Goal: Task Accomplishment & Management: Manage account settings

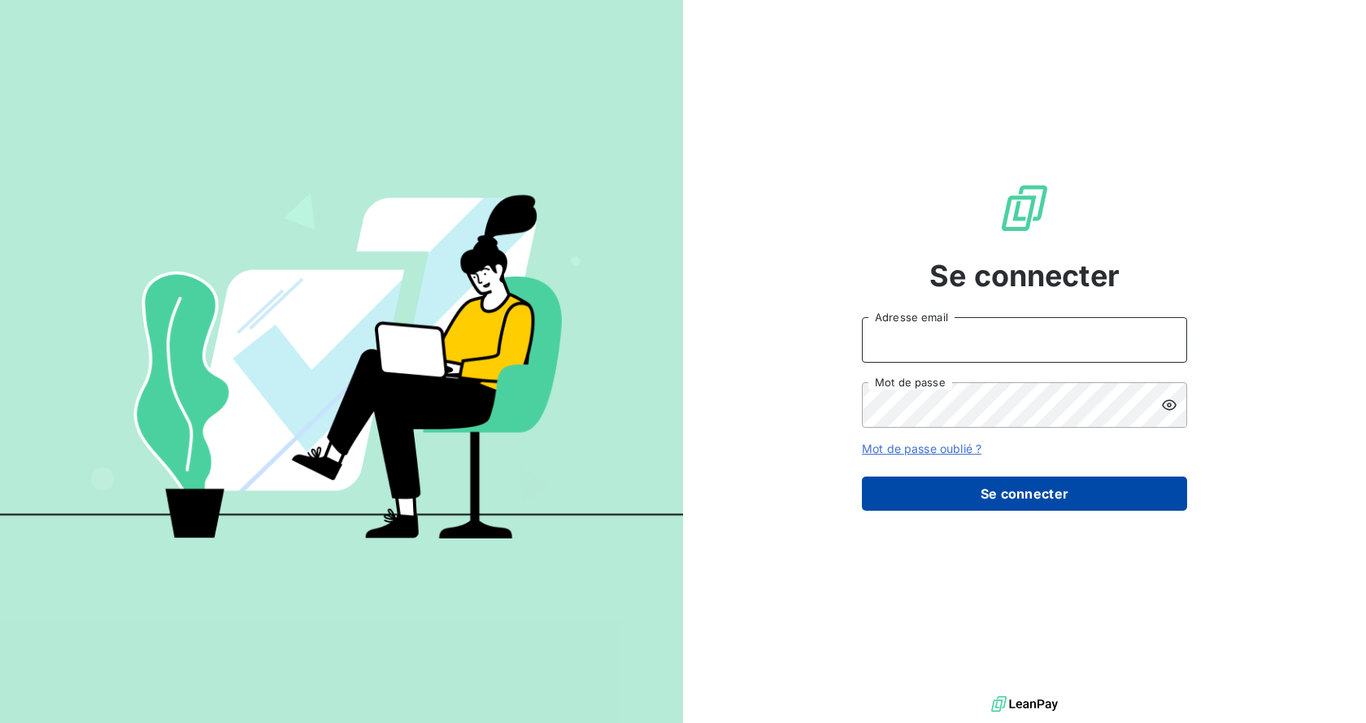
type input "adv@ozyme.fr"
click at [1014, 487] on button "Se connecter" at bounding box center [1024, 493] width 325 height 34
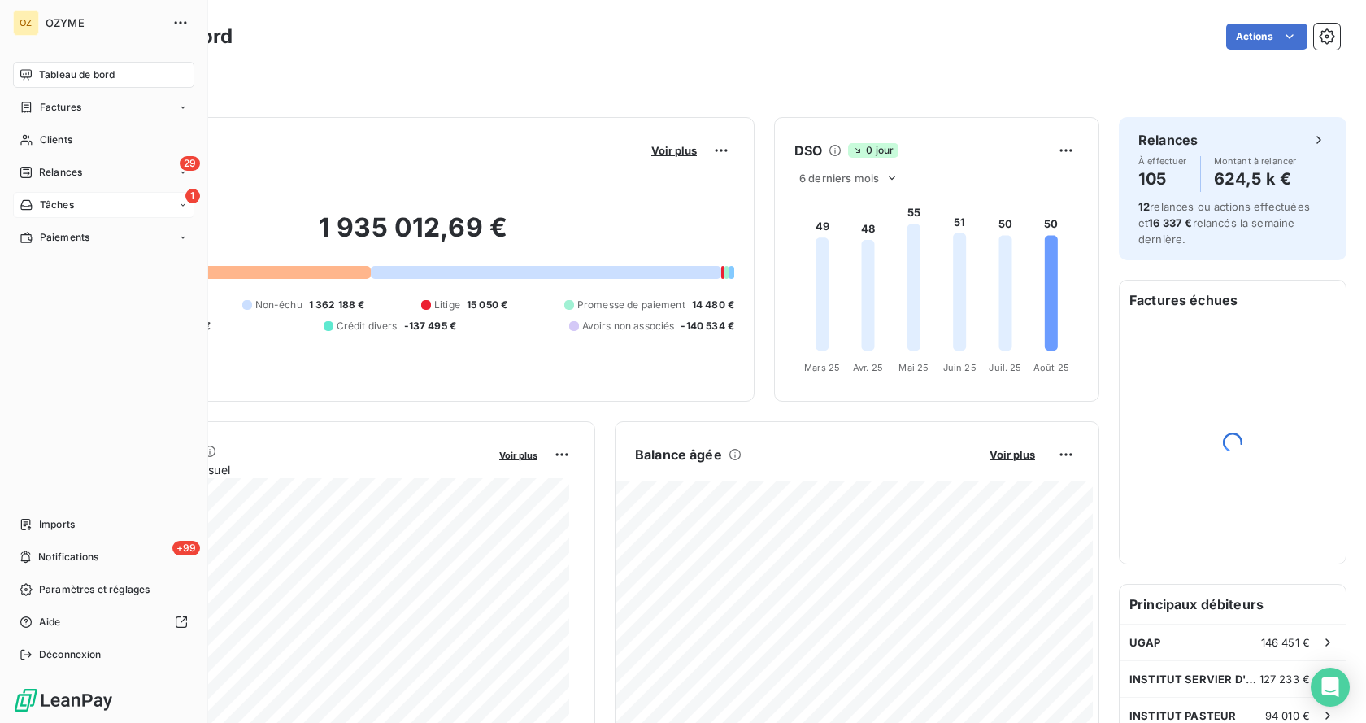
click at [65, 208] on span "Tâches" at bounding box center [57, 205] width 34 height 15
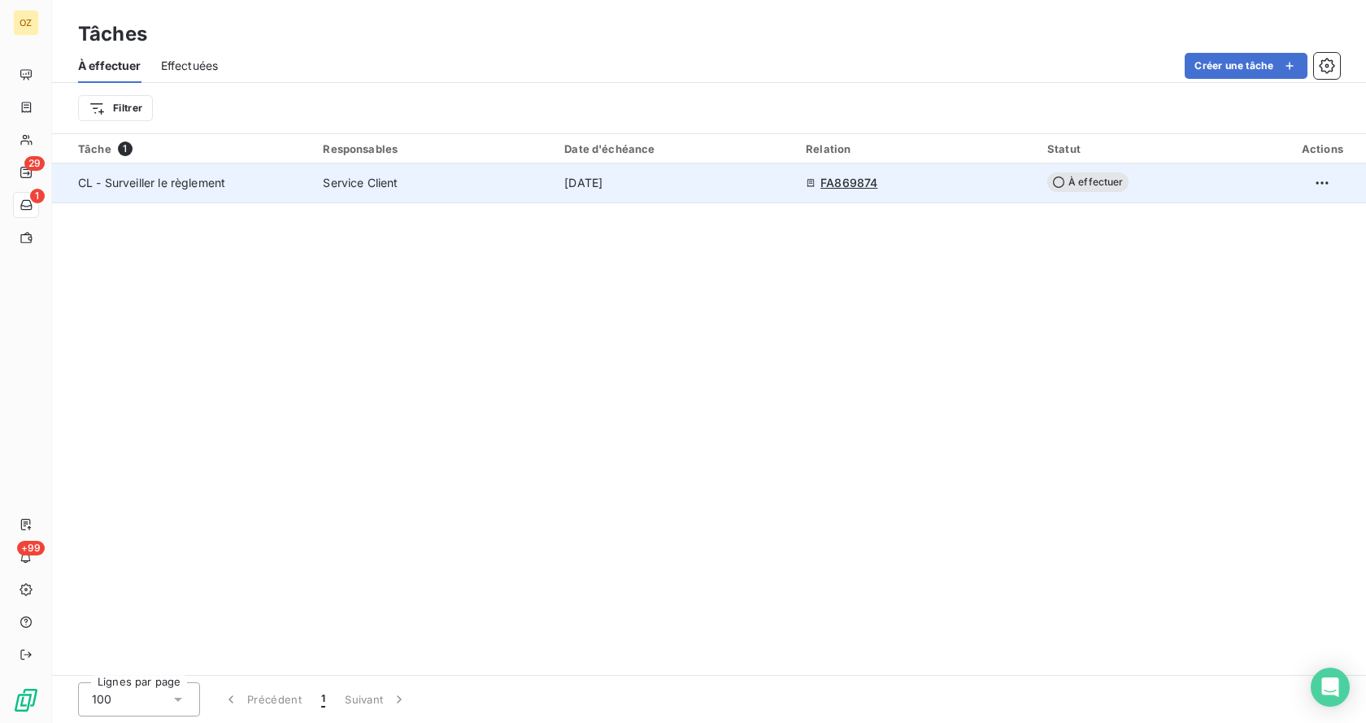
click at [835, 192] on td "FA869874" at bounding box center [916, 182] width 241 height 39
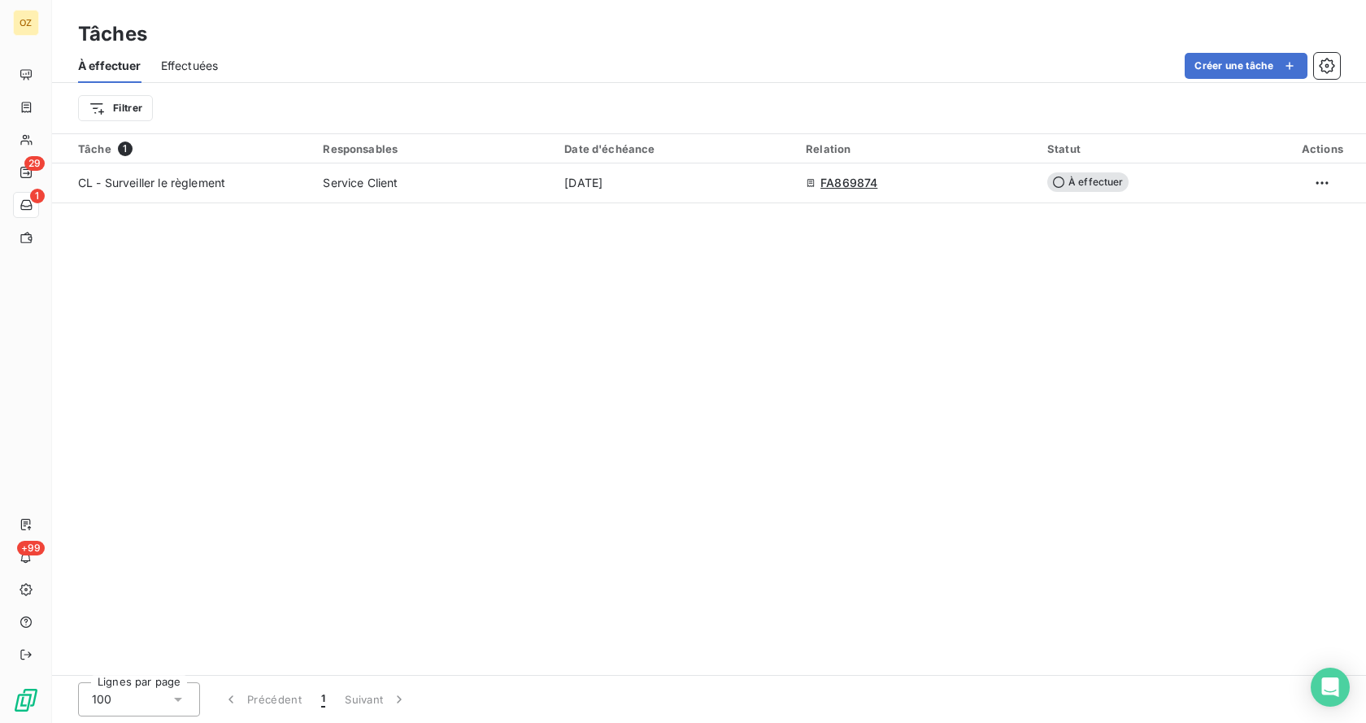
type input "04/09/2025"
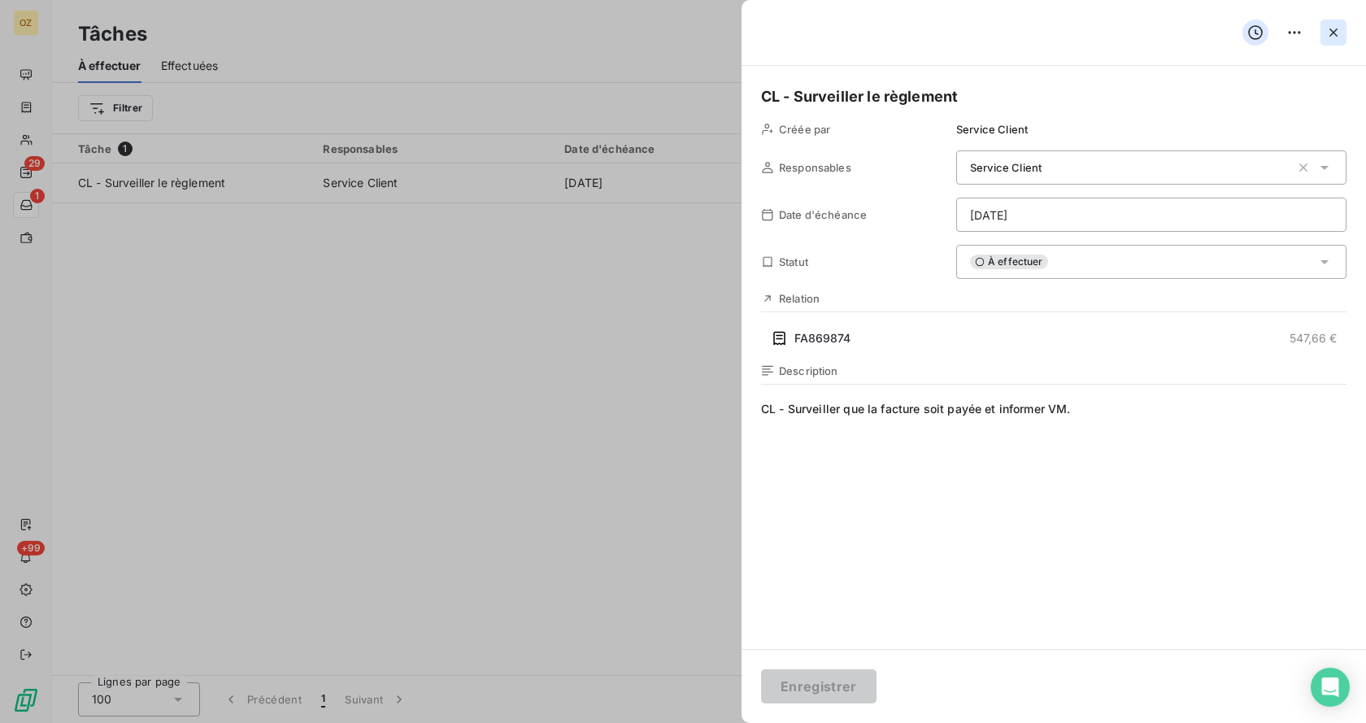
click at [1334, 30] on icon "button" at bounding box center [1333, 32] width 16 height 16
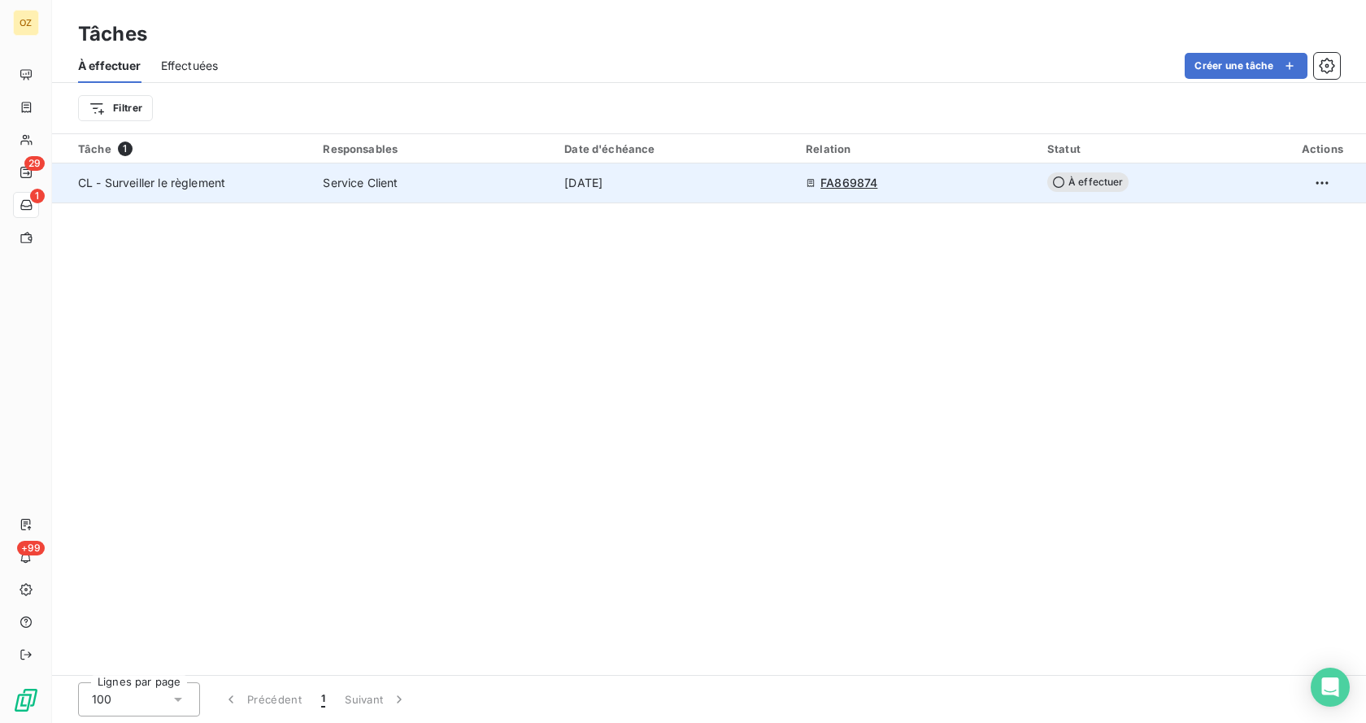
click at [842, 181] on span "FA869874" at bounding box center [848, 183] width 57 height 16
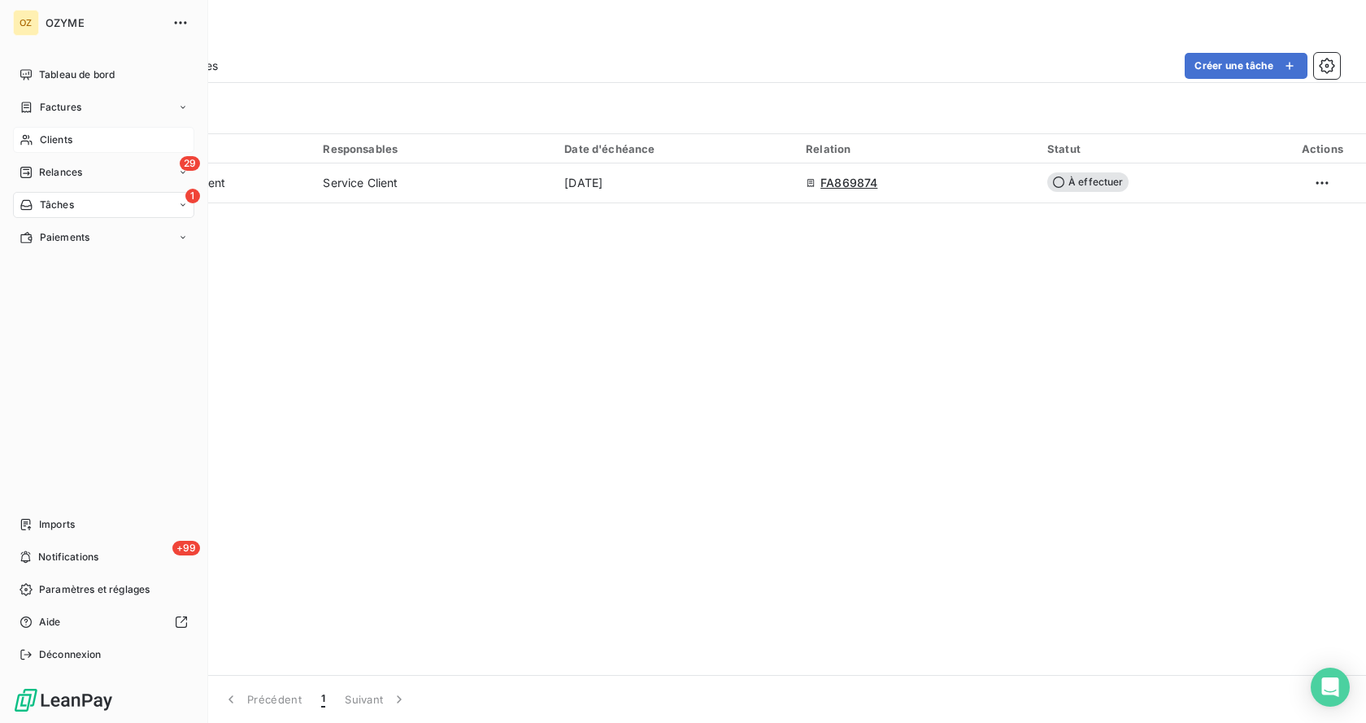
click at [59, 138] on span "Clients" at bounding box center [56, 140] width 33 height 15
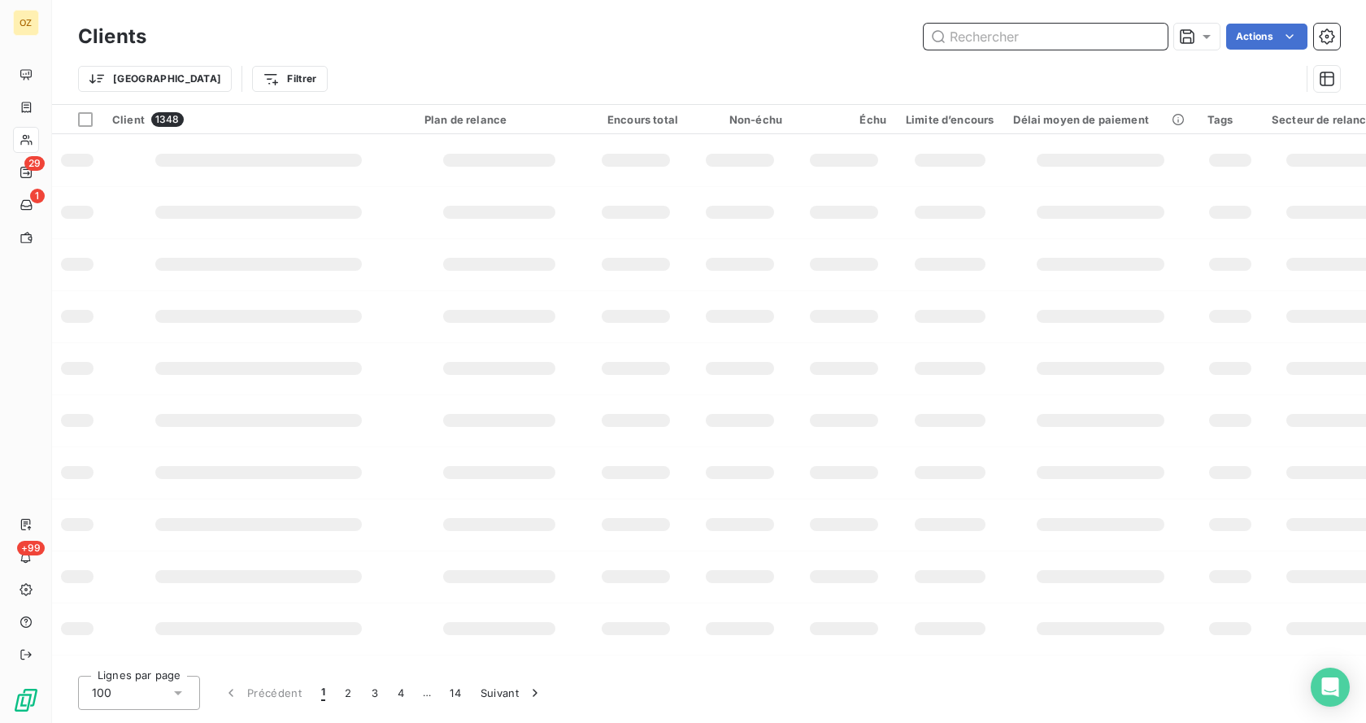
click at [1009, 28] on input "text" at bounding box center [1046, 37] width 244 height 26
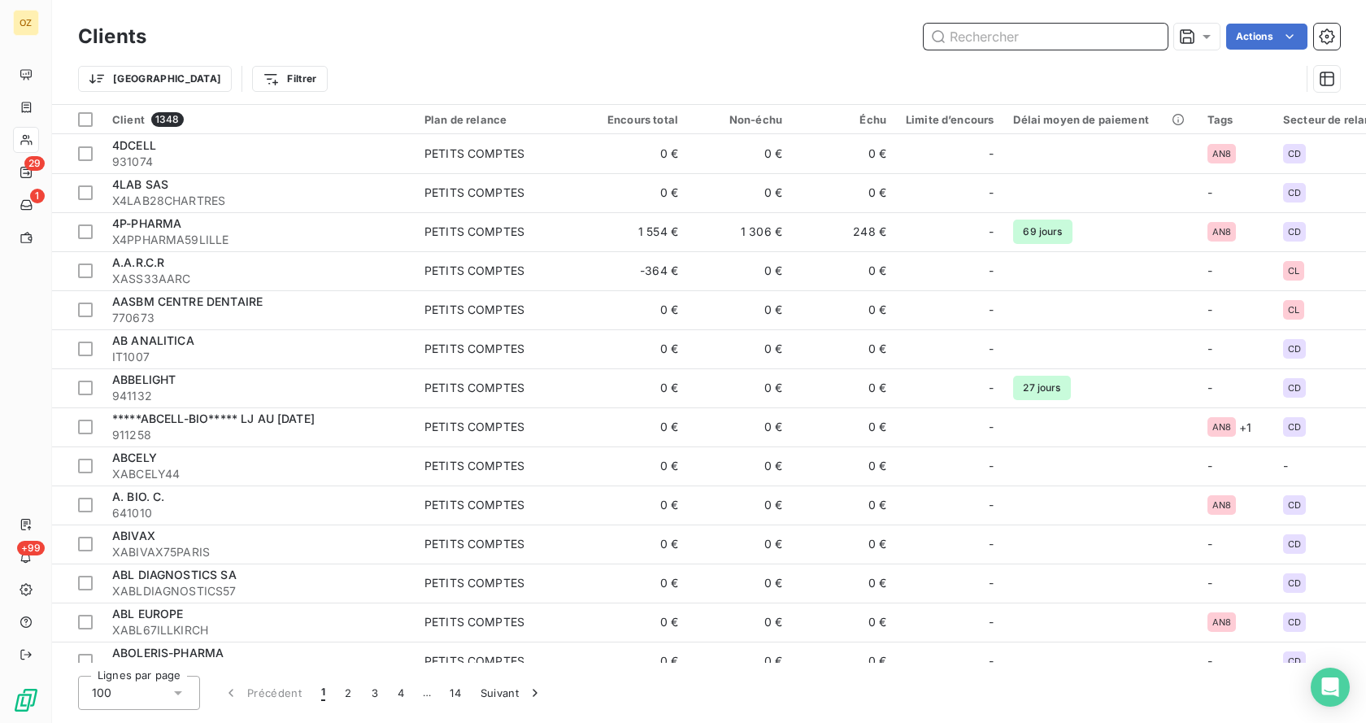
paste input "XUNIV91EVRY"
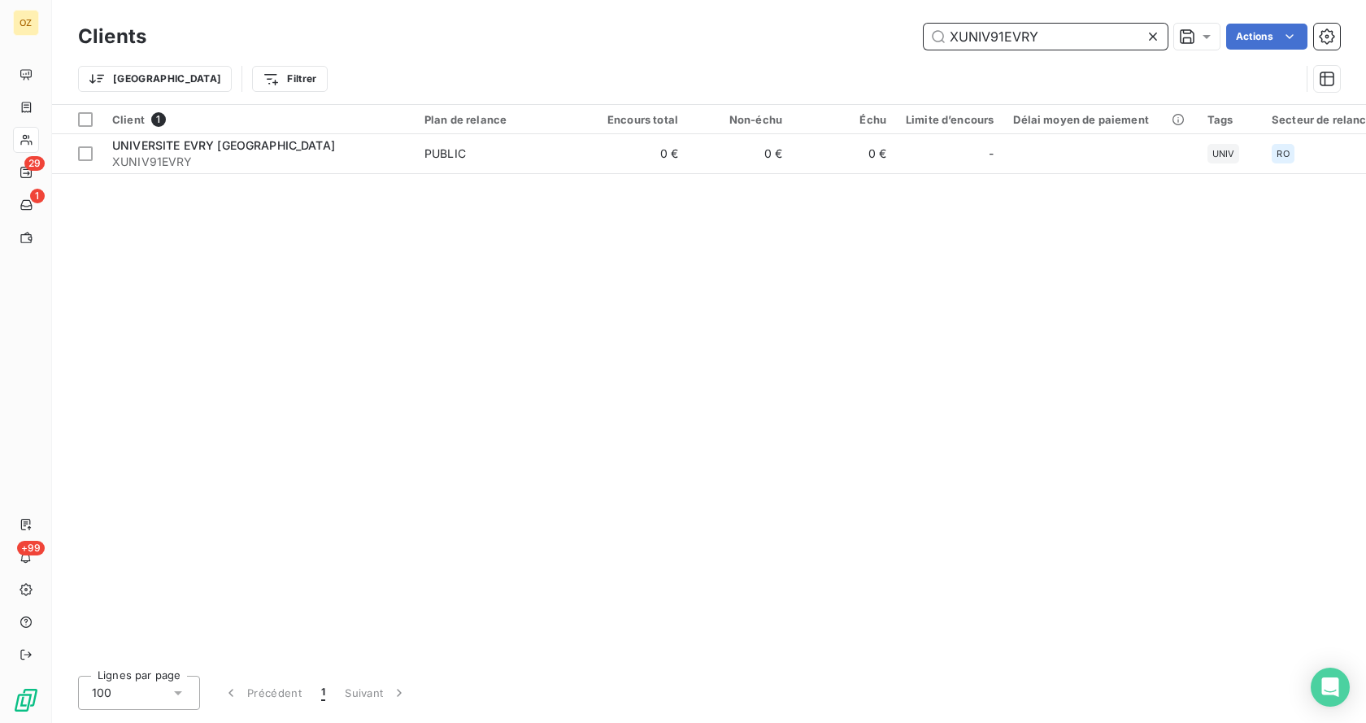
type input "XUNIV91EVRY"
click at [624, 178] on div "Client 1 Plan de relance Encours total Non-échu Échu Limite d’encours Délai moy…" at bounding box center [709, 384] width 1314 height 558
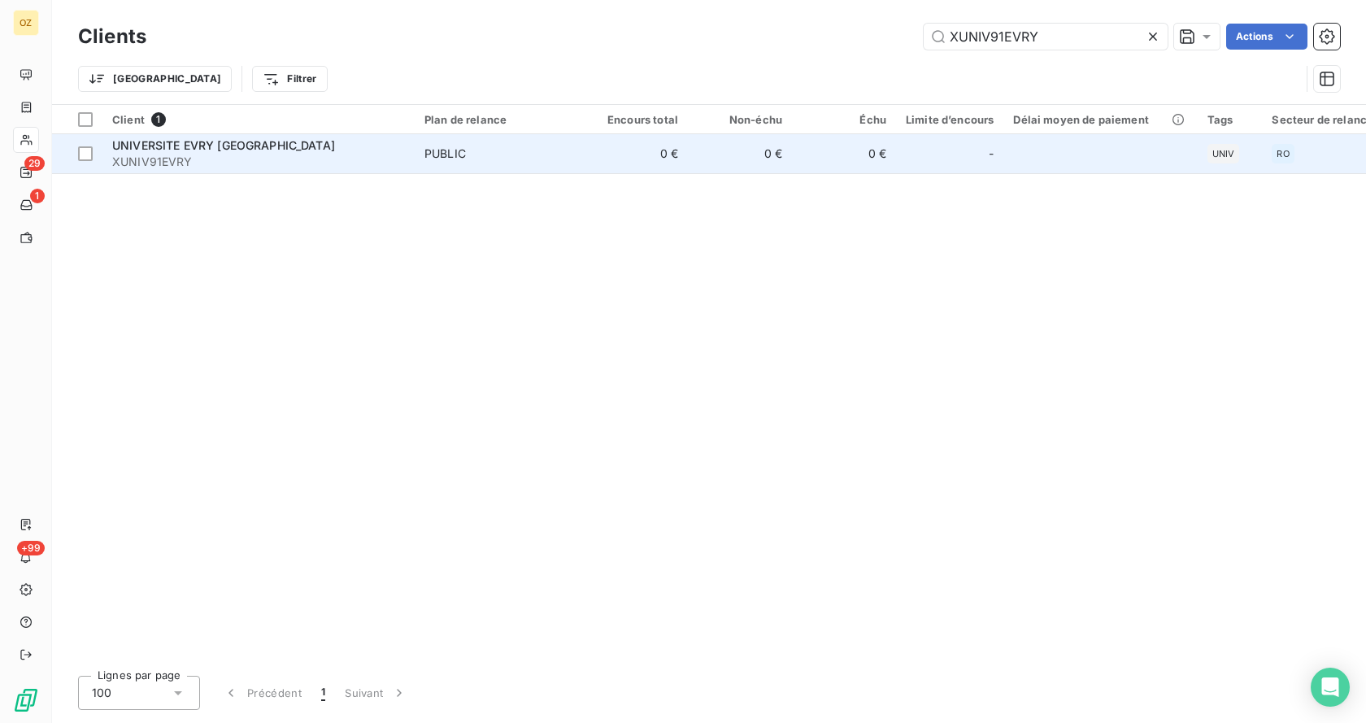
click at [273, 138] on span "UNIVERSITE EVRY VAL D'ESSONNE" at bounding box center [223, 145] width 223 height 14
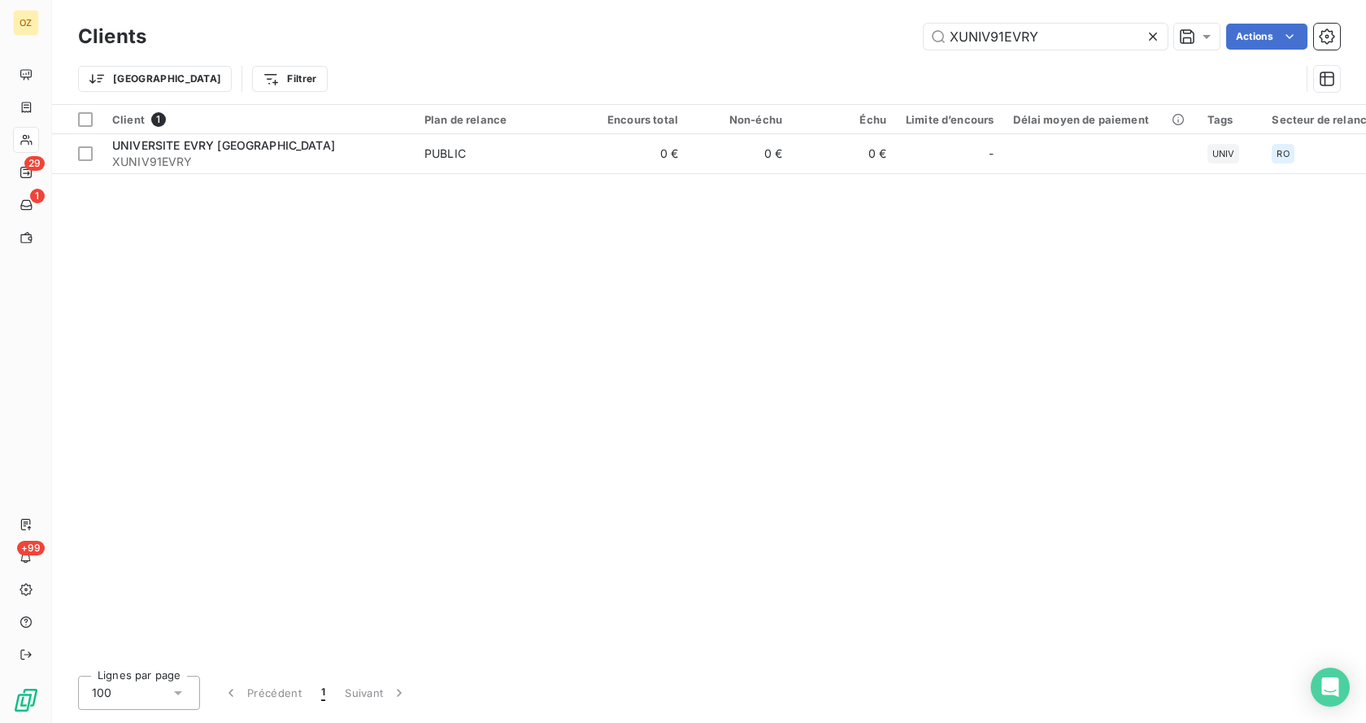
drag, startPoint x: 1047, startPoint y: 32, endPoint x: 776, endPoint y: 7, distance: 272.8
click at [776, 7] on div "Clients XUNIV91EVRY Actions Trier Filtrer" at bounding box center [709, 52] width 1314 height 104
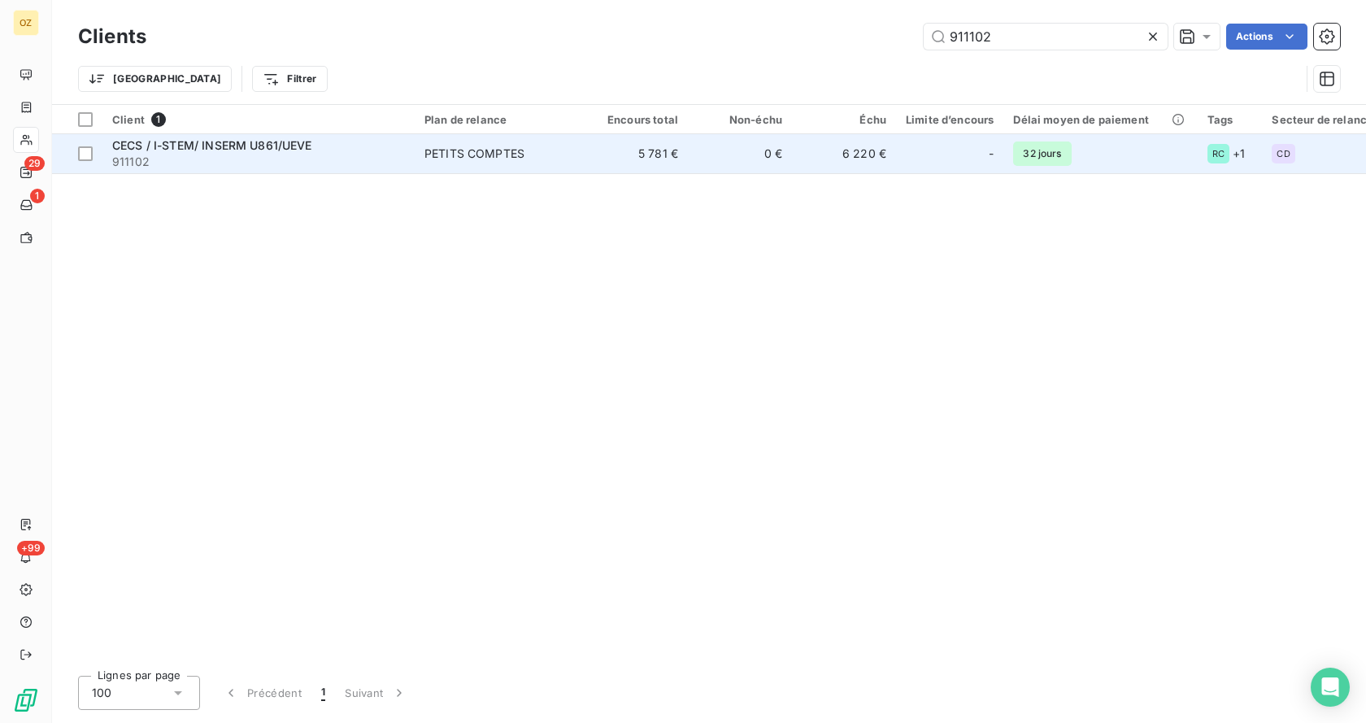
type input "911102"
click at [288, 144] on span "CECS / I-STEM/ INSERM U861/UEVE" at bounding box center [212, 145] width 200 height 14
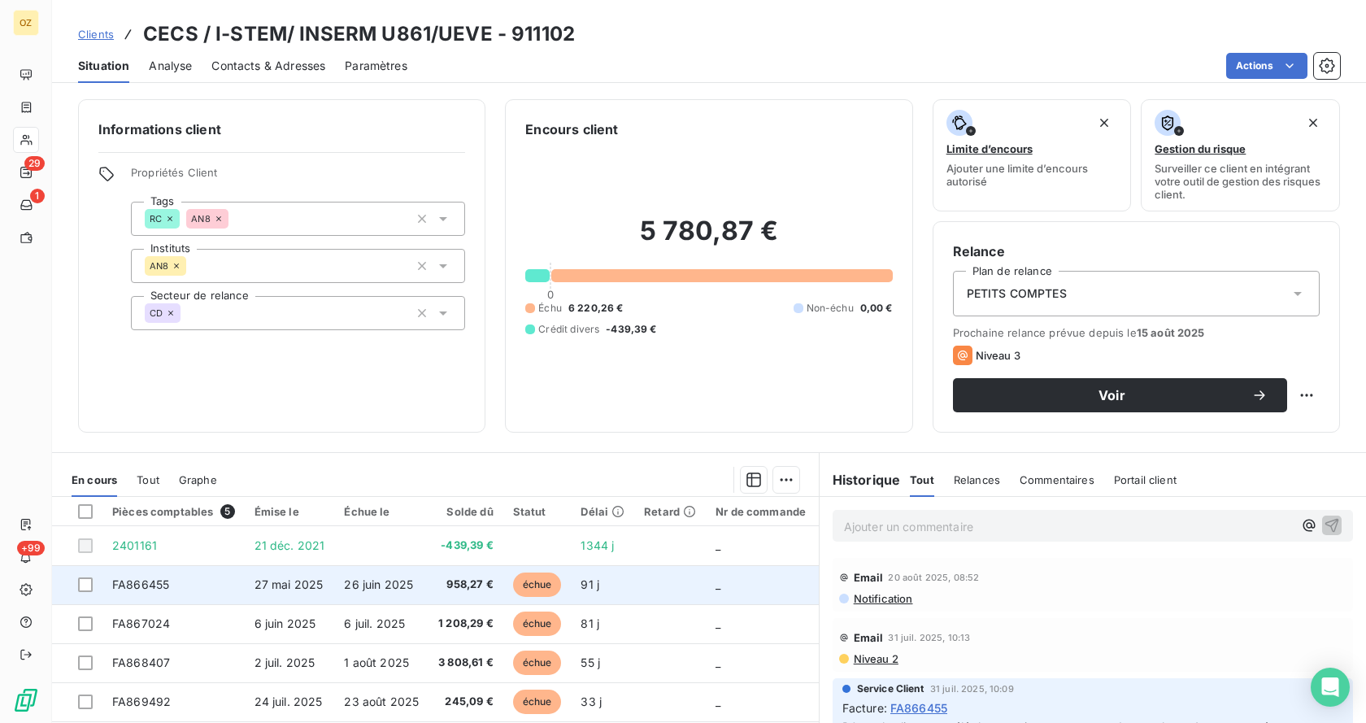
click at [233, 584] on td "FA866455" at bounding box center [173, 584] width 142 height 39
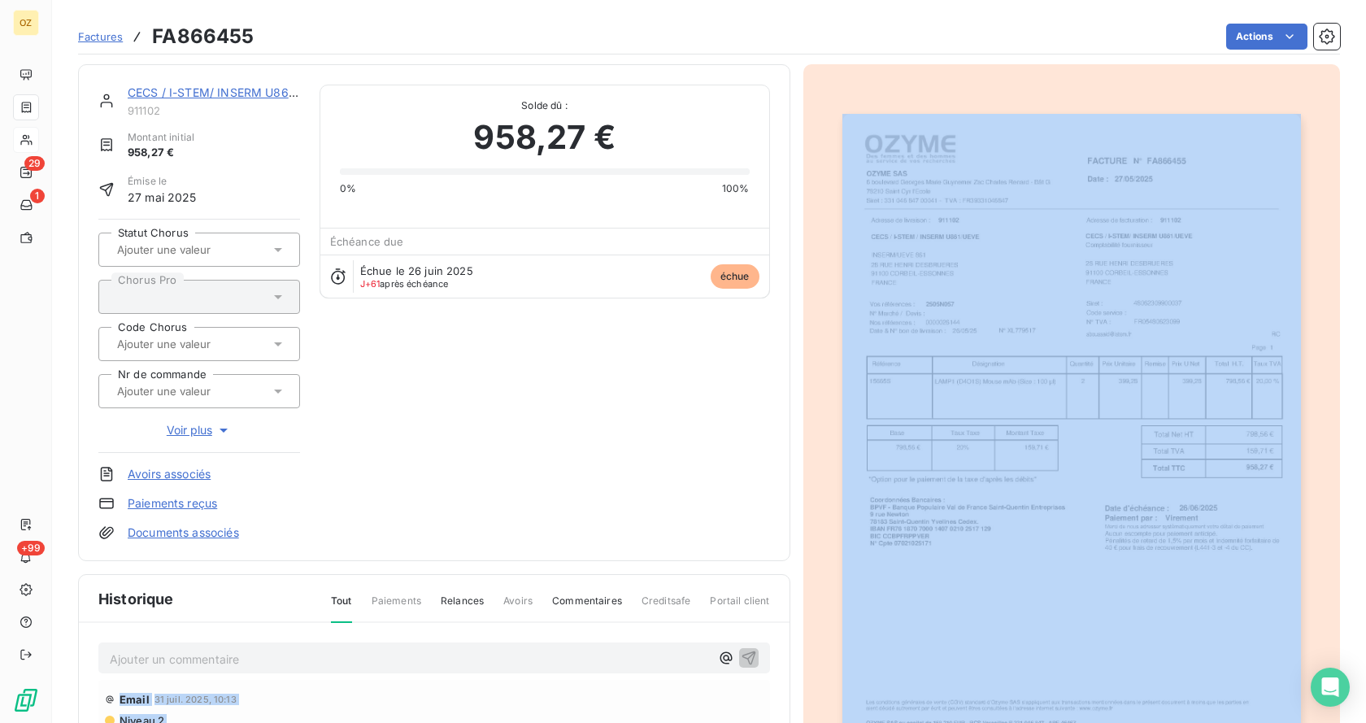
scroll to position [255, 0]
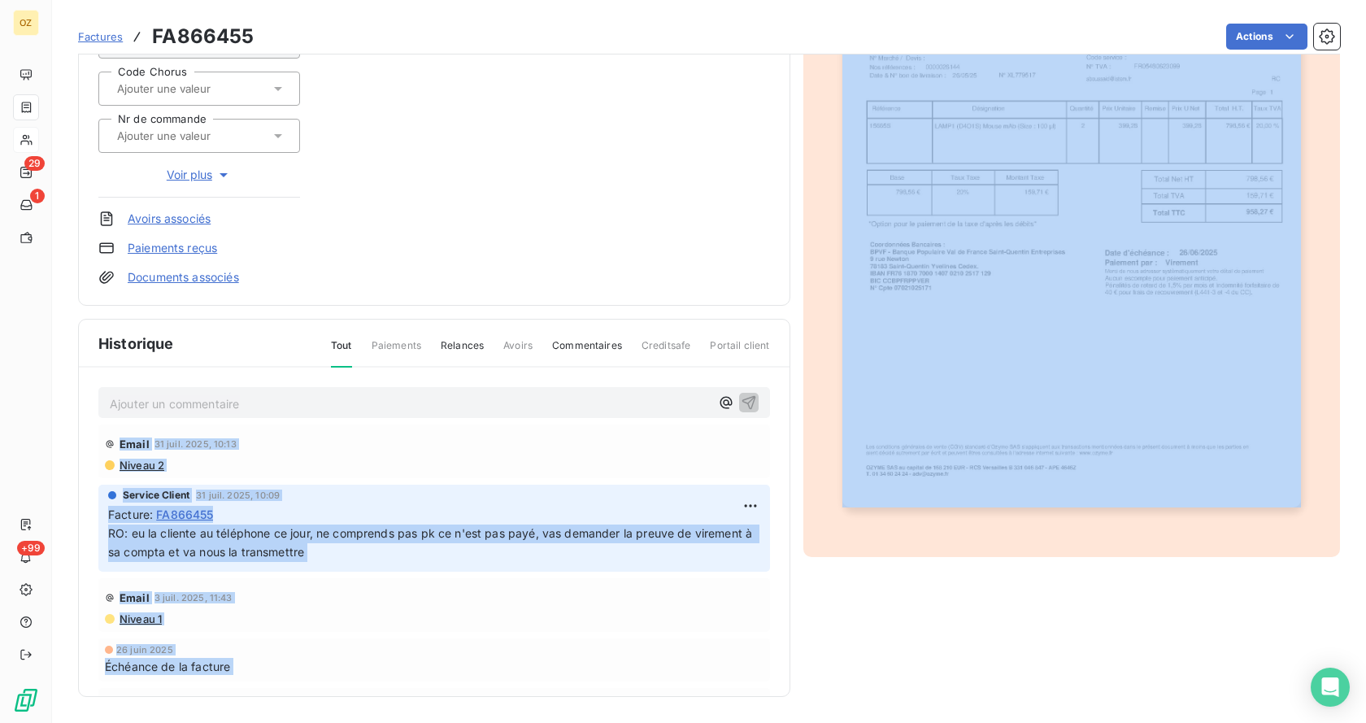
click at [462, 616] on div "Niveau 1" at bounding box center [434, 618] width 659 height 13
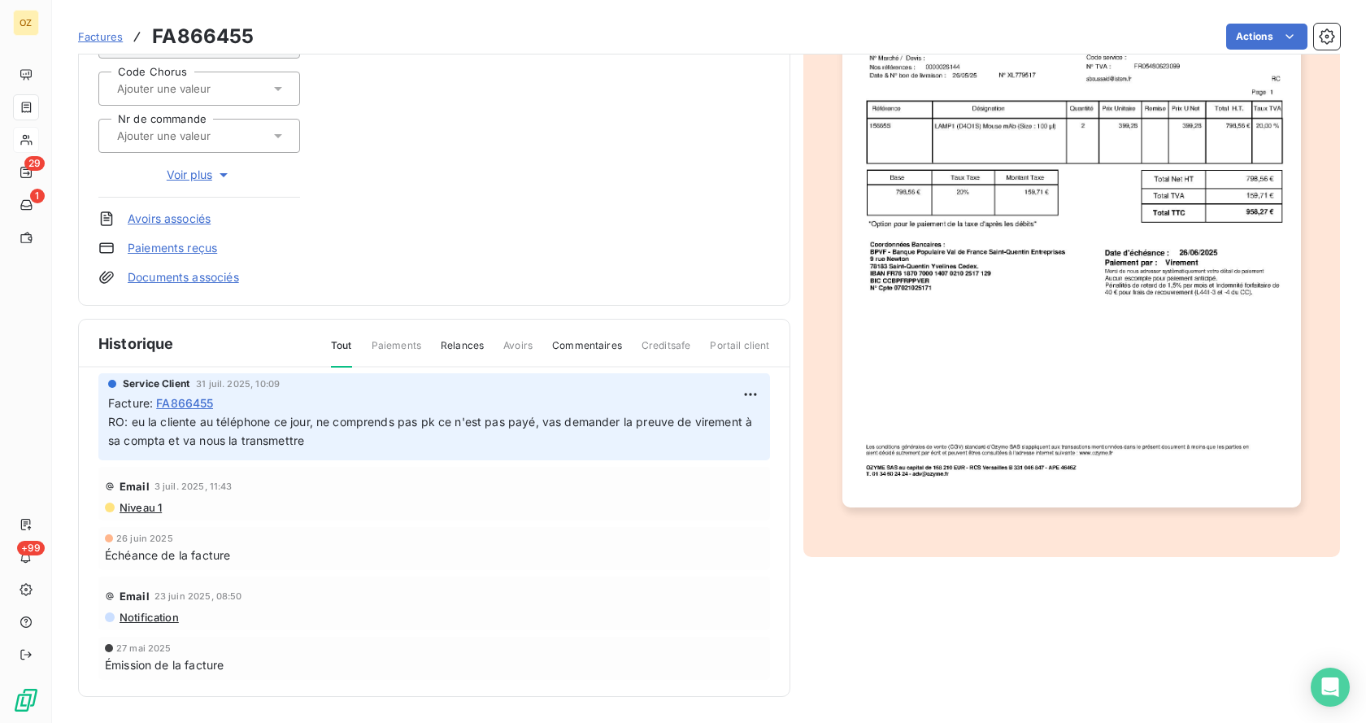
scroll to position [112, 0]
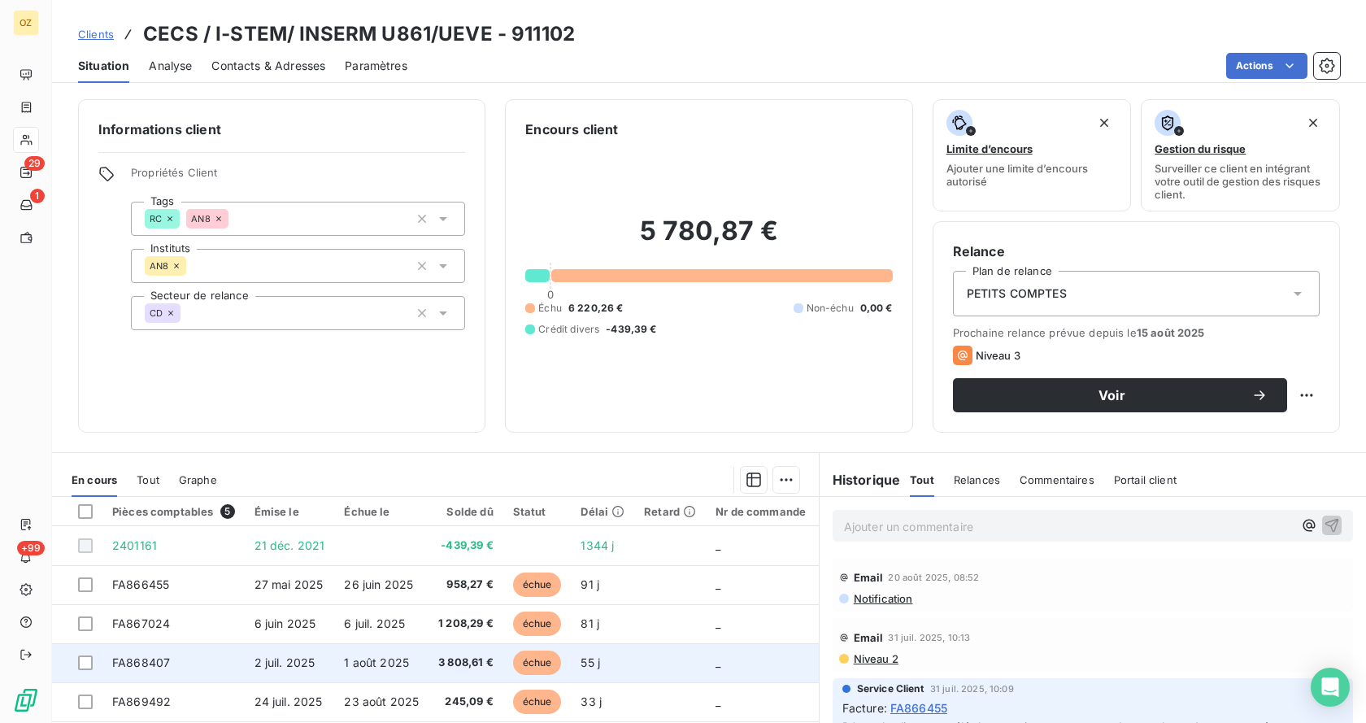
click at [358, 663] on span "1 août 2025" at bounding box center [376, 662] width 65 height 14
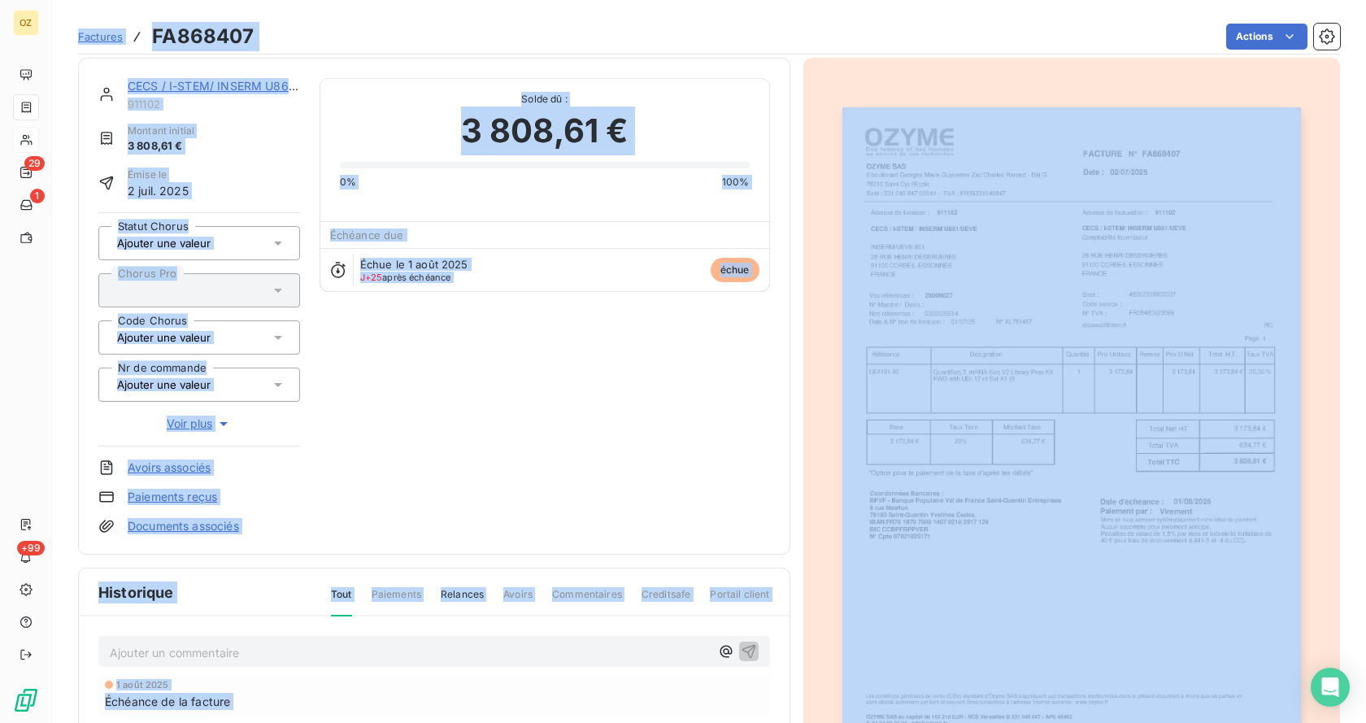
scroll to position [246, 0]
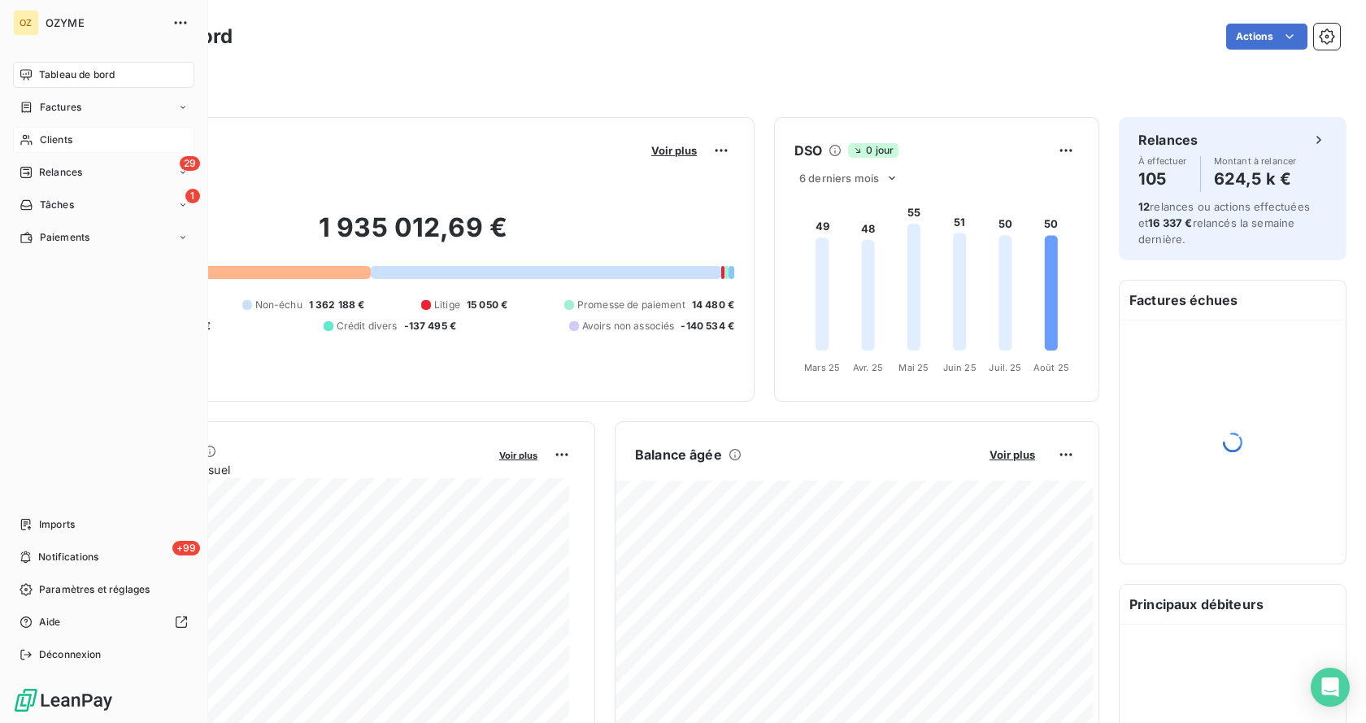
click at [68, 142] on span "Clients" at bounding box center [56, 140] width 33 height 15
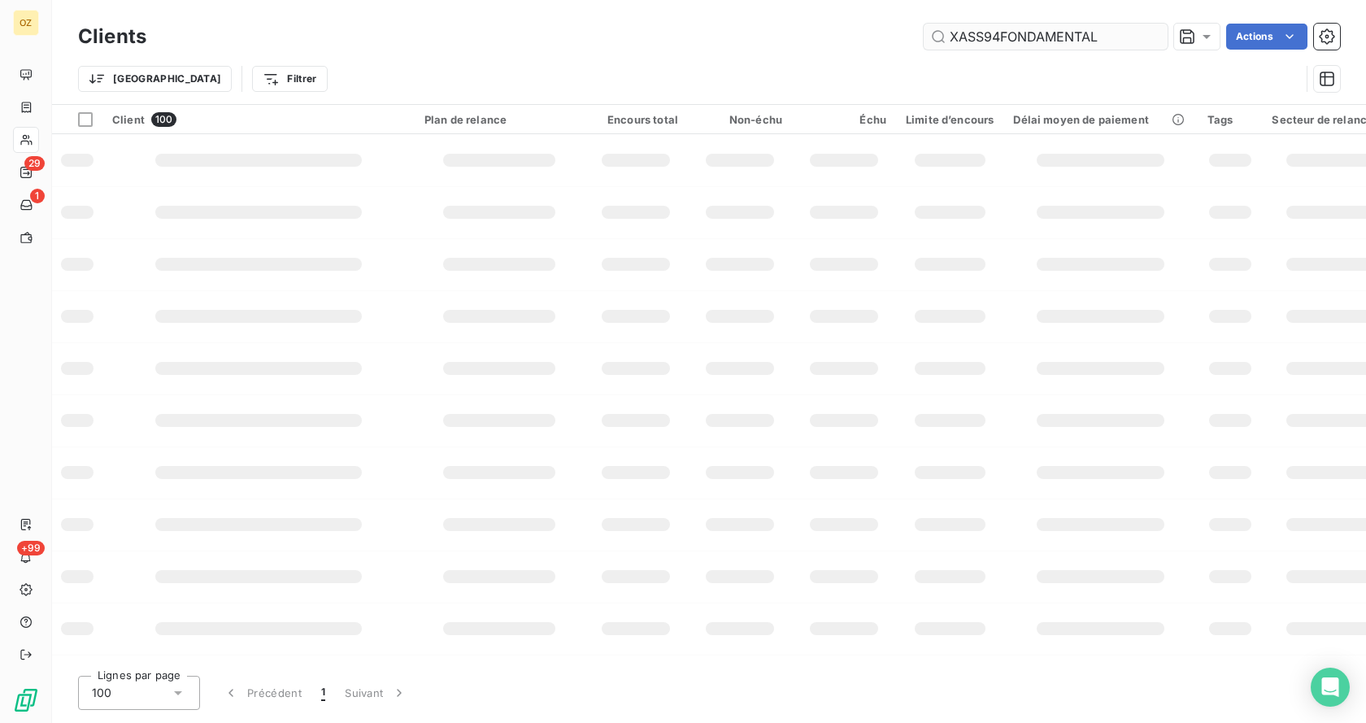
type input "XASS94FONDAMENTAL"
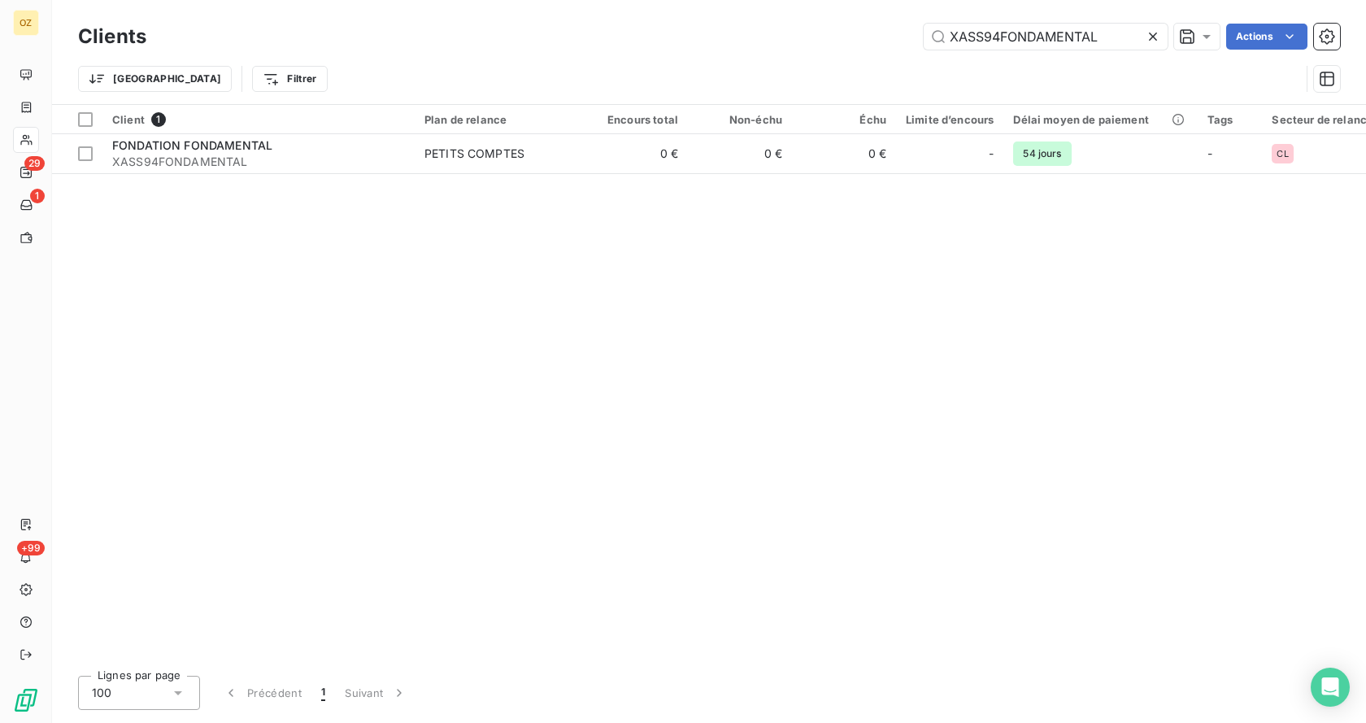
click at [691, 176] on div "Client 1 Plan de relance Encours total Non-échu Échu Limite d’encours Délai moy…" at bounding box center [709, 384] width 1314 height 558
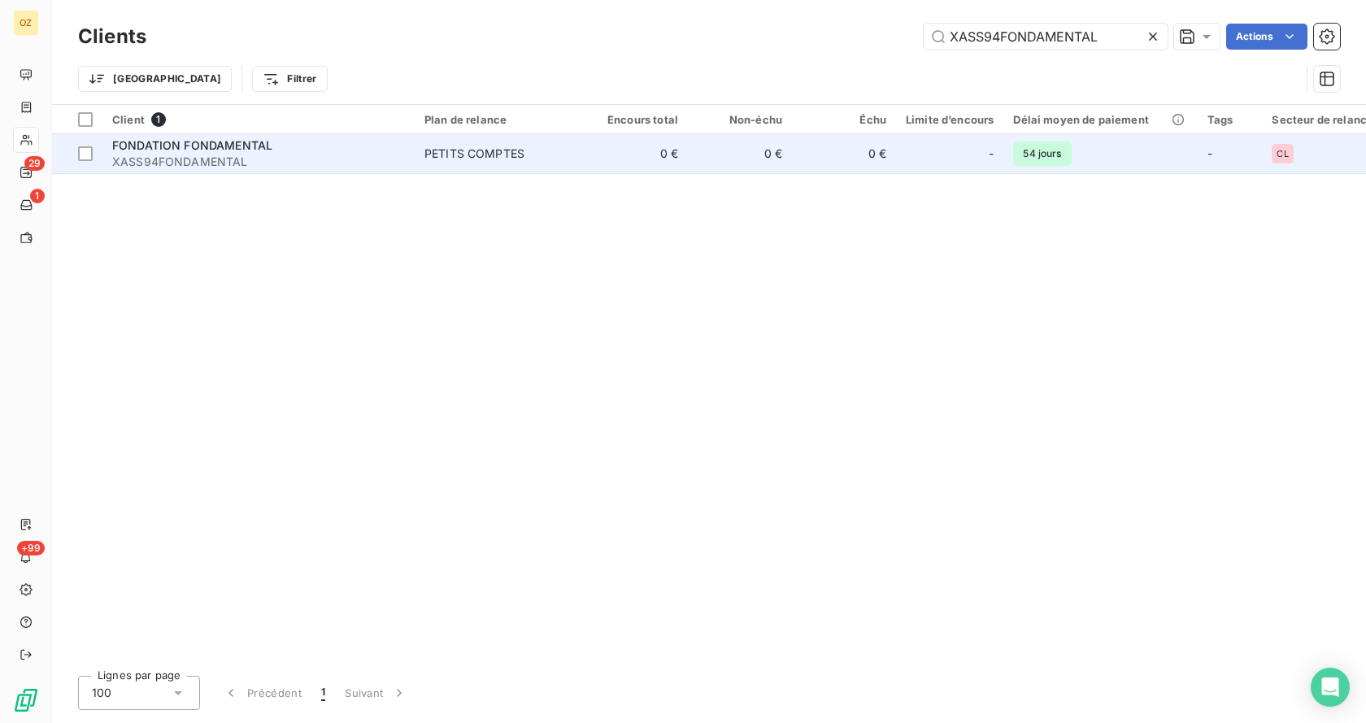
click at [659, 149] on td "0 €" at bounding box center [636, 153] width 104 height 39
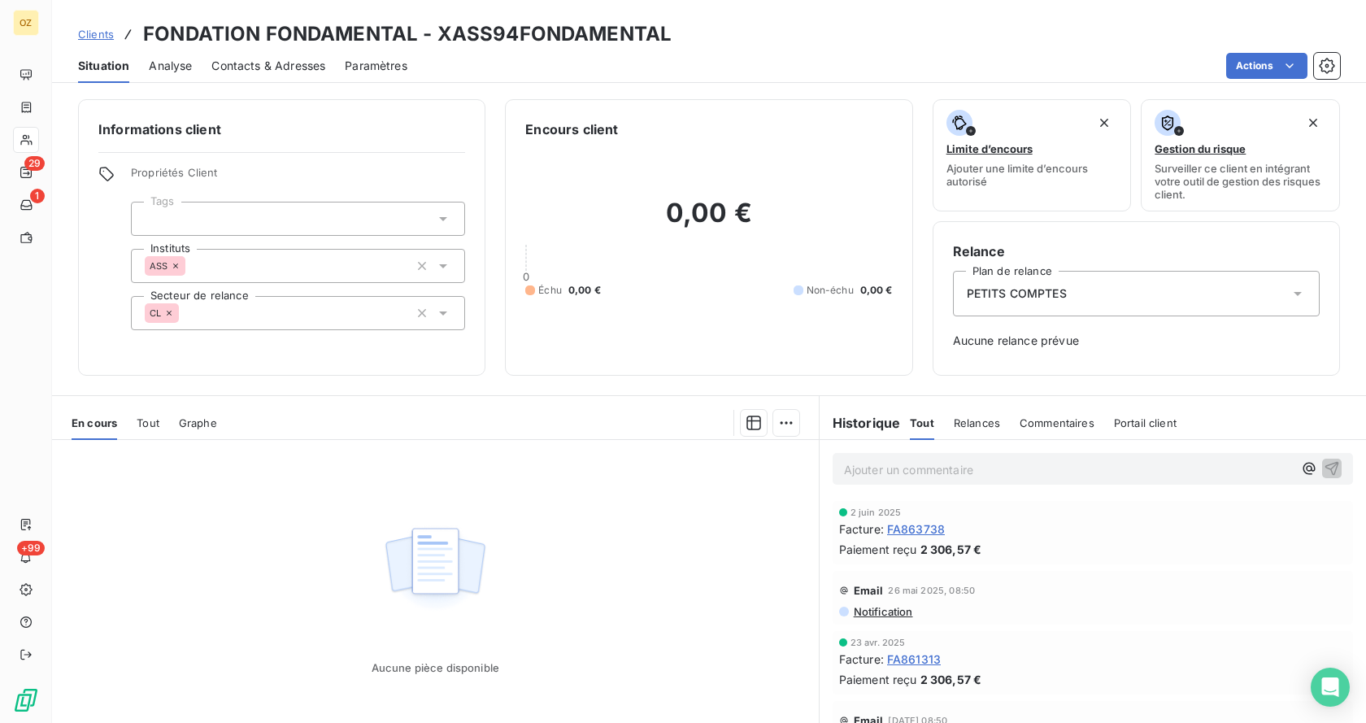
click at [186, 72] on span "Analyse" at bounding box center [170, 66] width 43 height 16
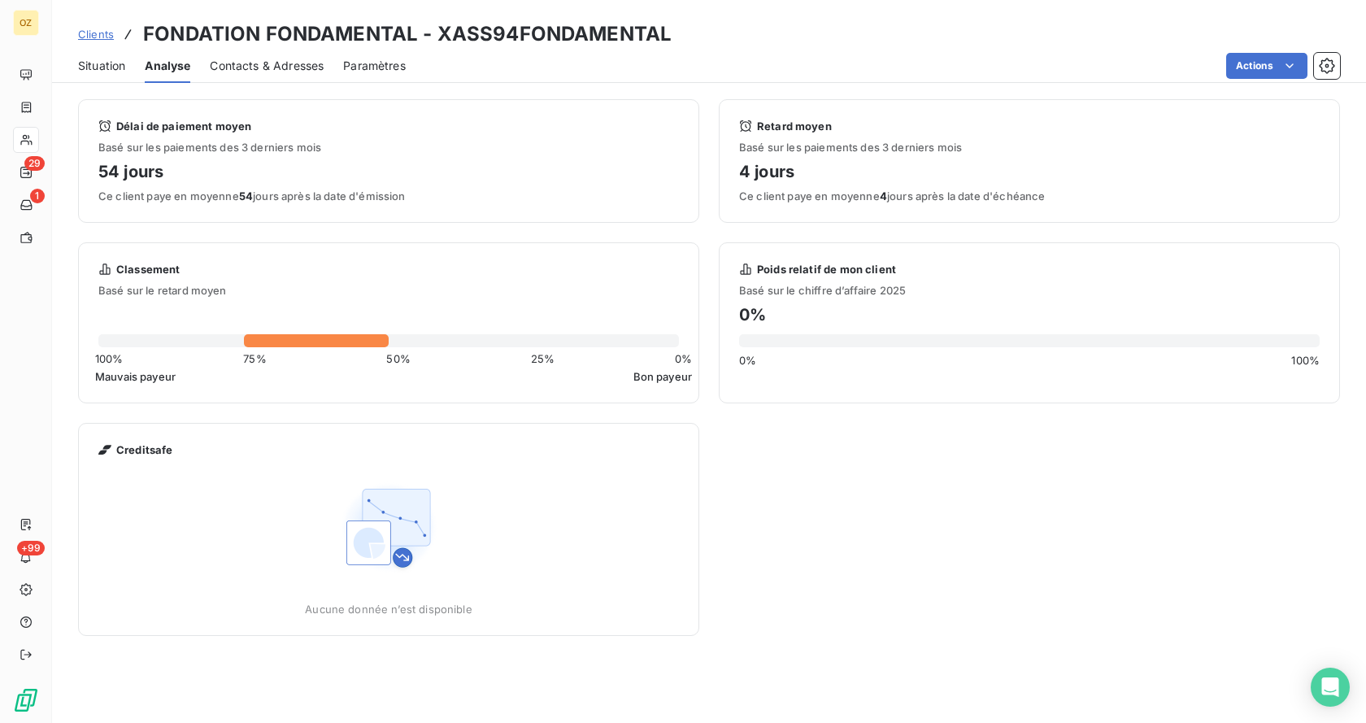
click at [268, 64] on span "Contacts & Adresses" at bounding box center [267, 66] width 114 height 16
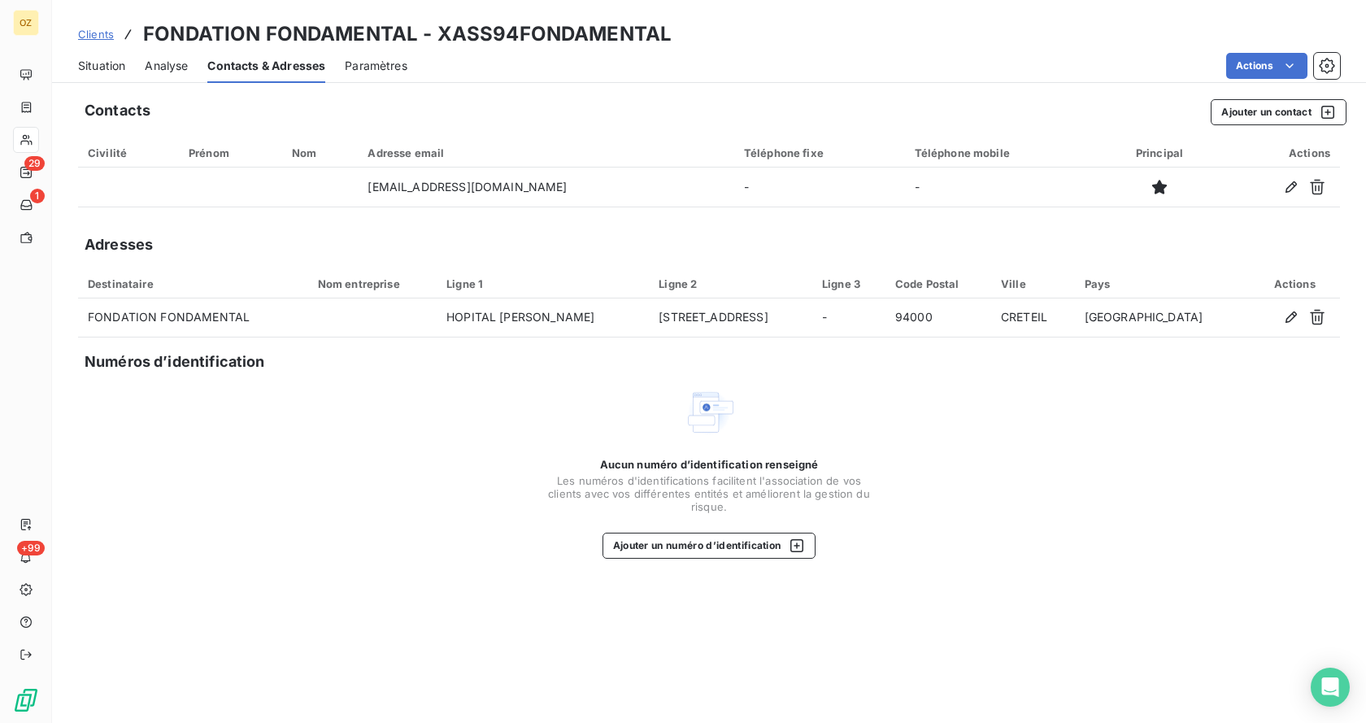
click at [394, 66] on span "Paramètres" at bounding box center [376, 66] width 63 height 16
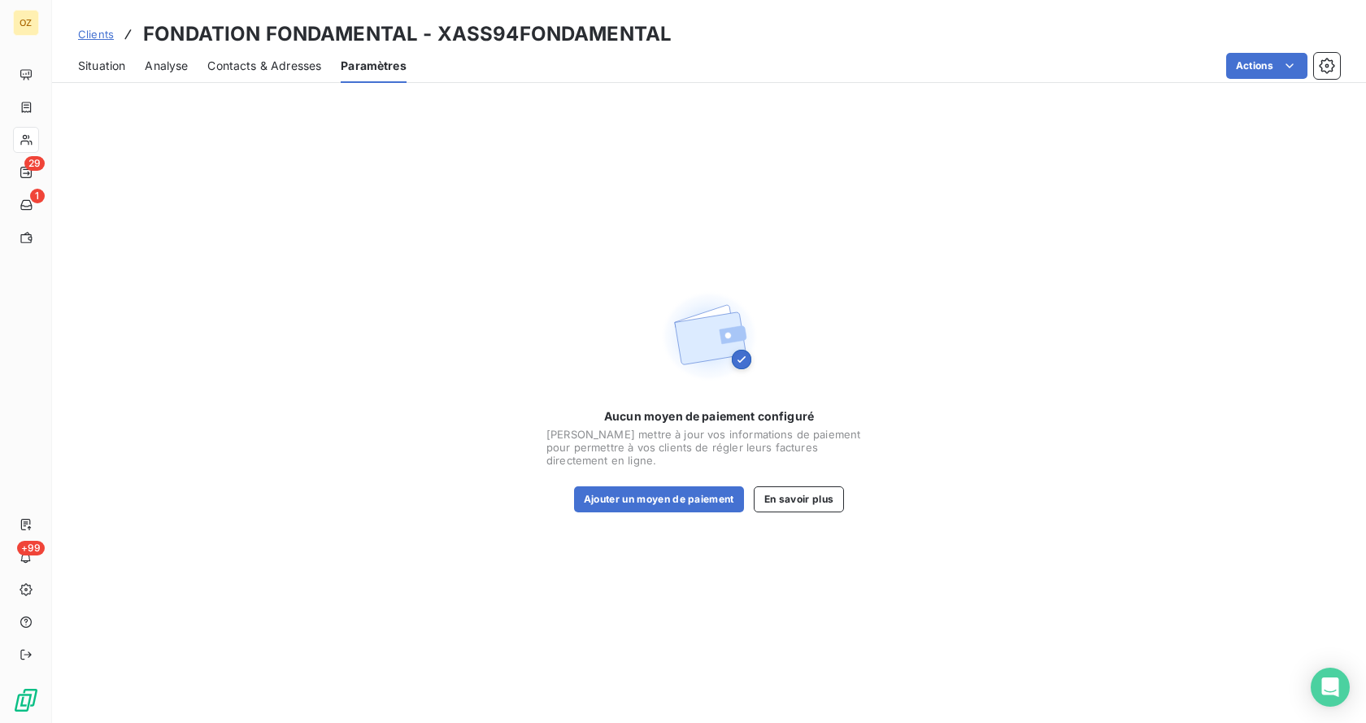
click at [159, 65] on span "Analyse" at bounding box center [166, 66] width 43 height 16
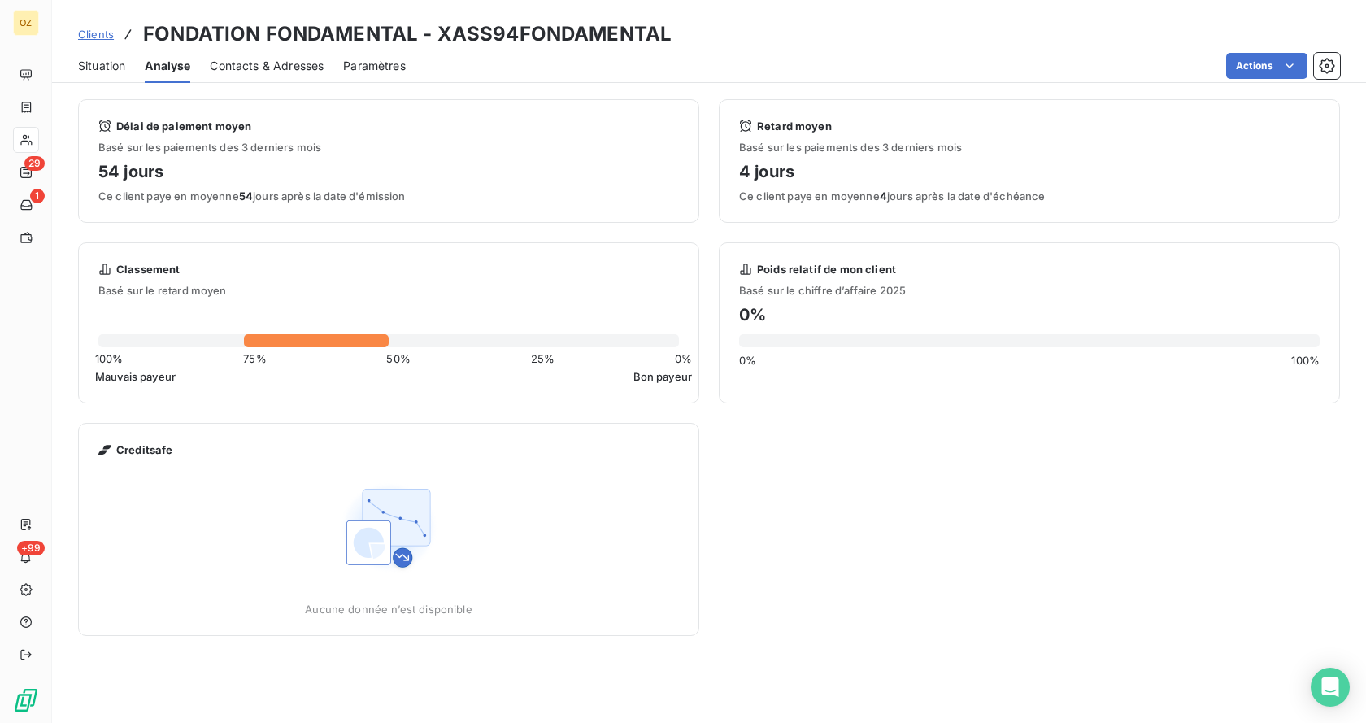
click at [96, 69] on span "Situation" at bounding box center [101, 66] width 47 height 16
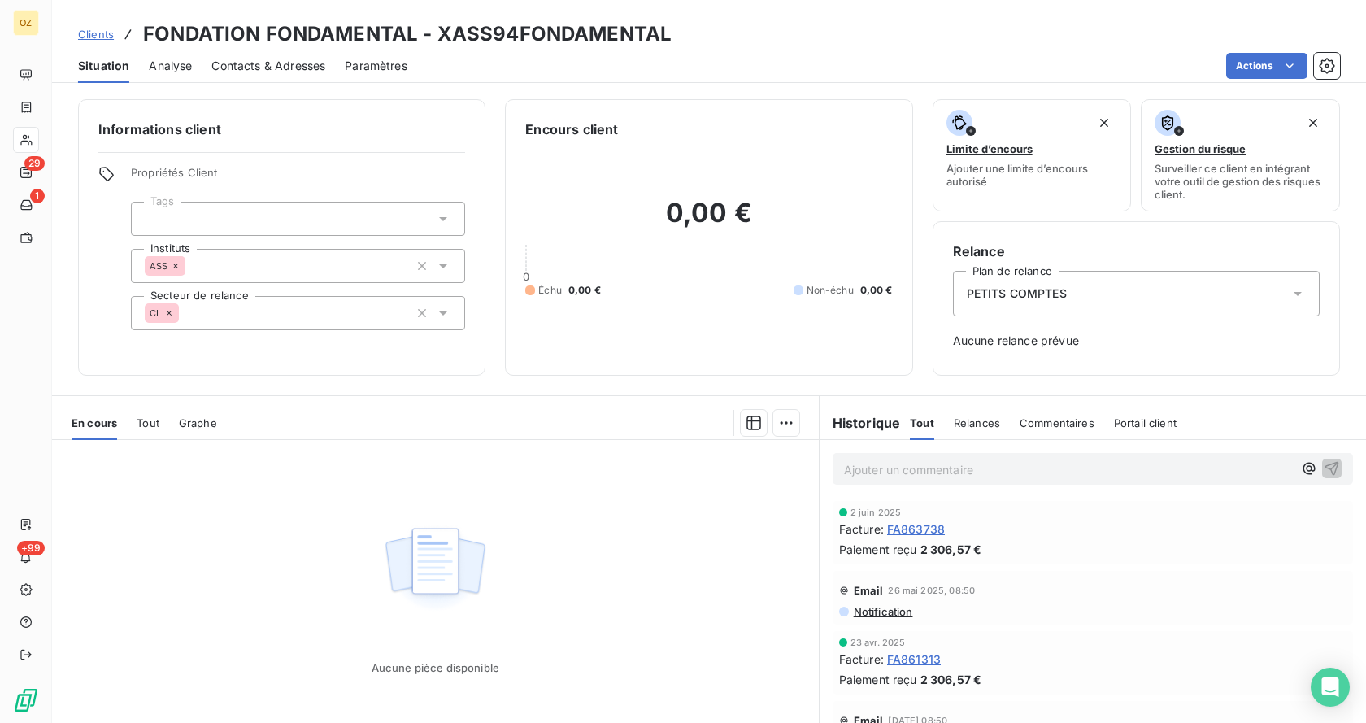
click at [176, 69] on span "Analyse" at bounding box center [170, 66] width 43 height 16
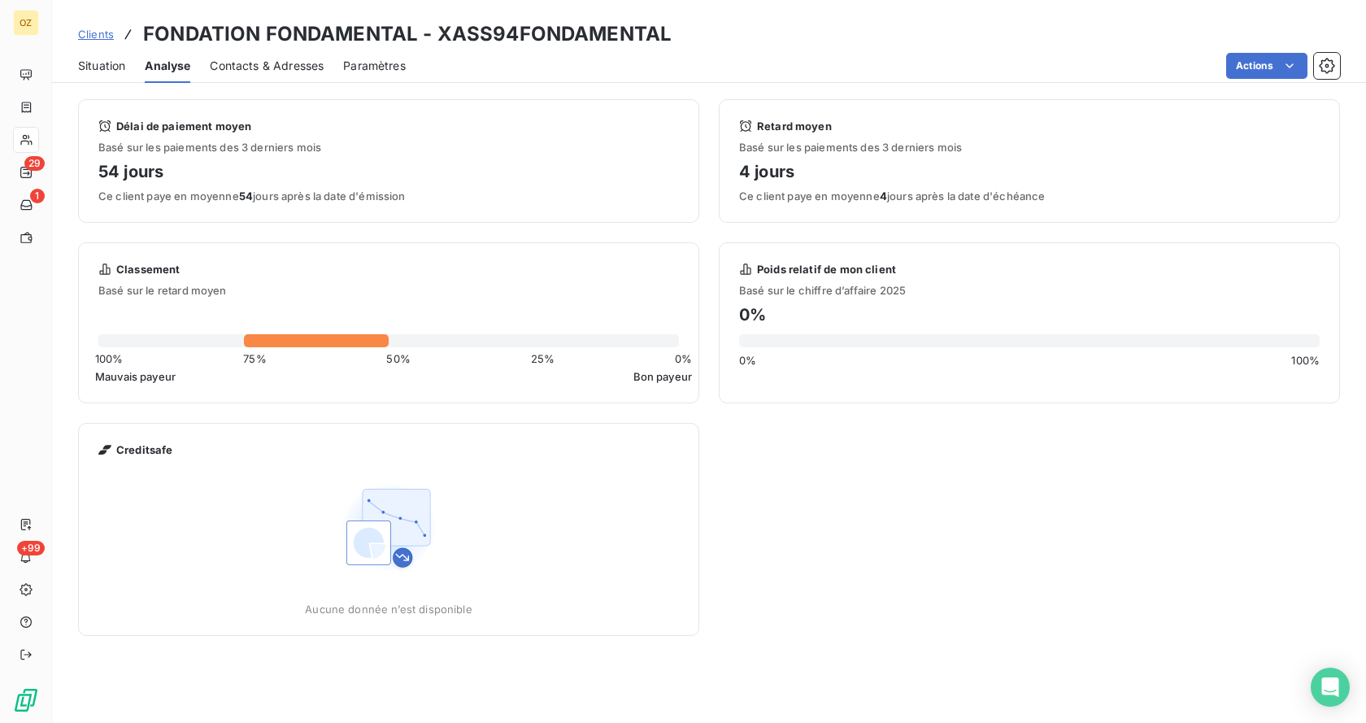
click at [109, 58] on span "Situation" at bounding box center [101, 66] width 47 height 16
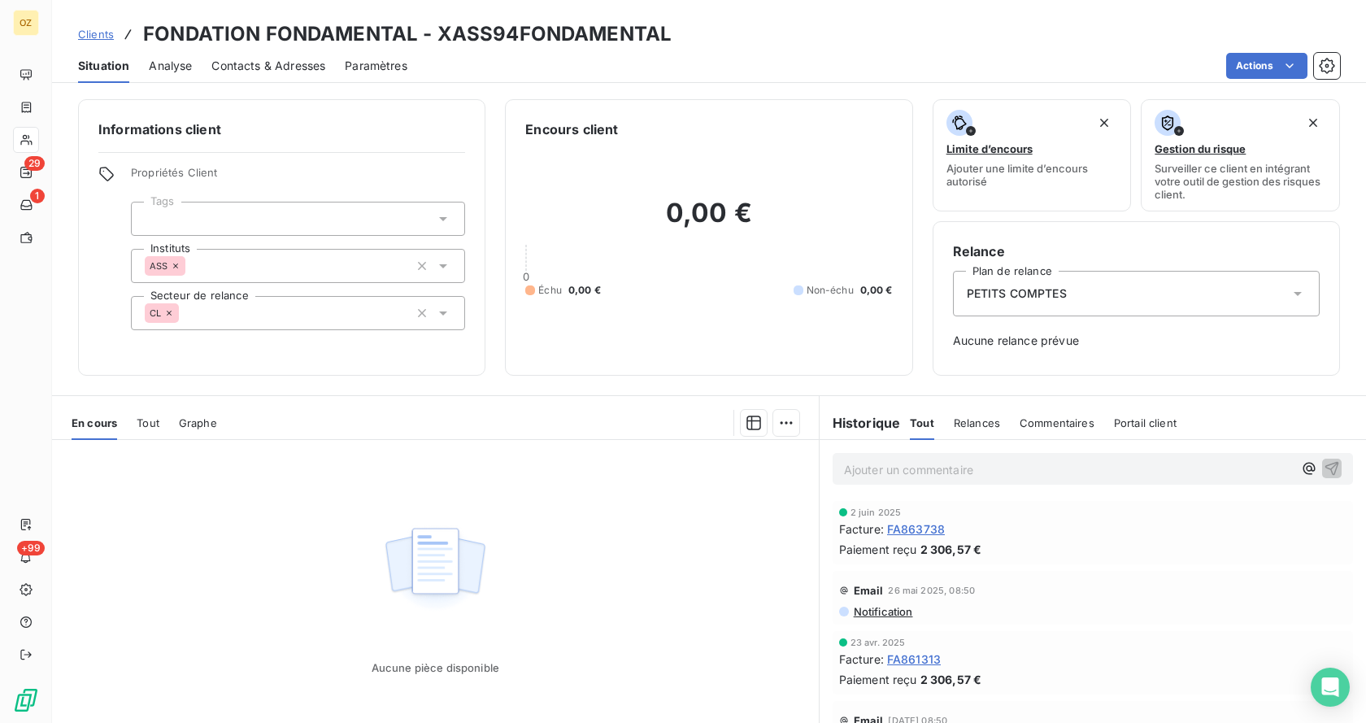
click at [188, 69] on span "Analyse" at bounding box center [170, 66] width 43 height 16
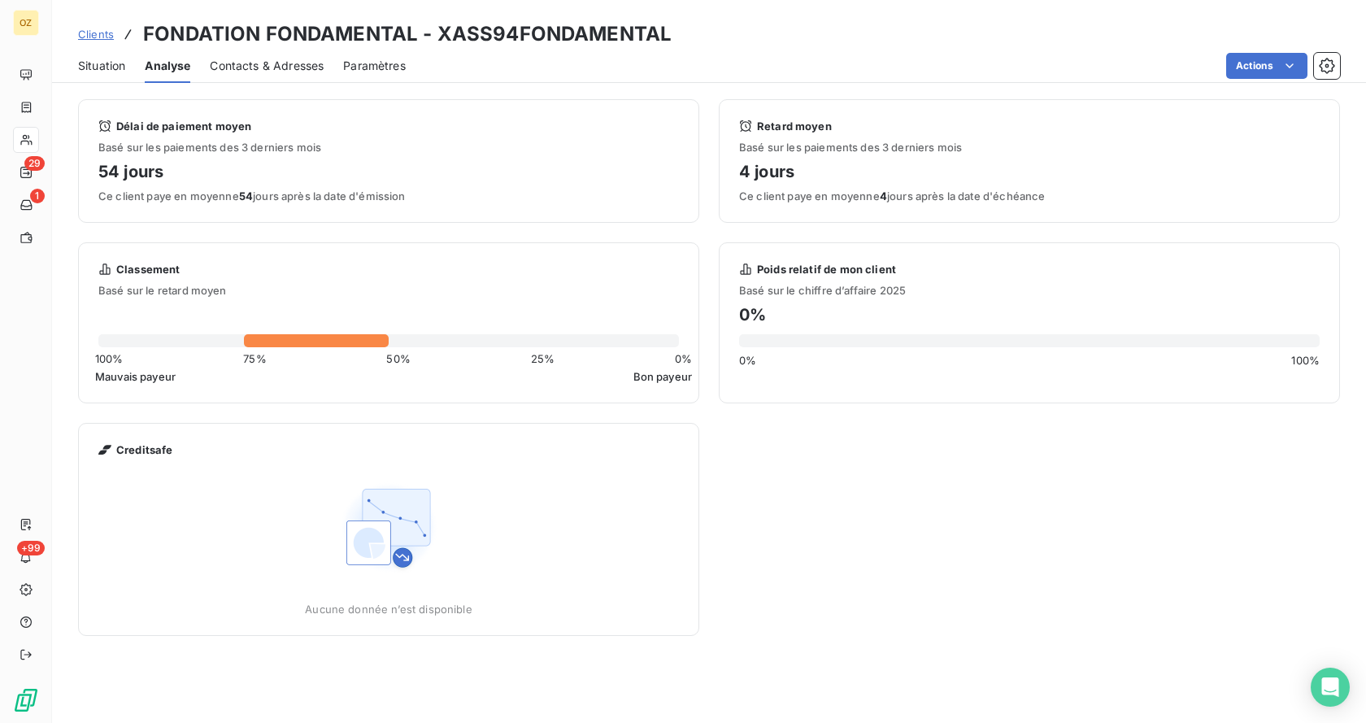
click at [94, 72] on span "Situation" at bounding box center [101, 66] width 47 height 16
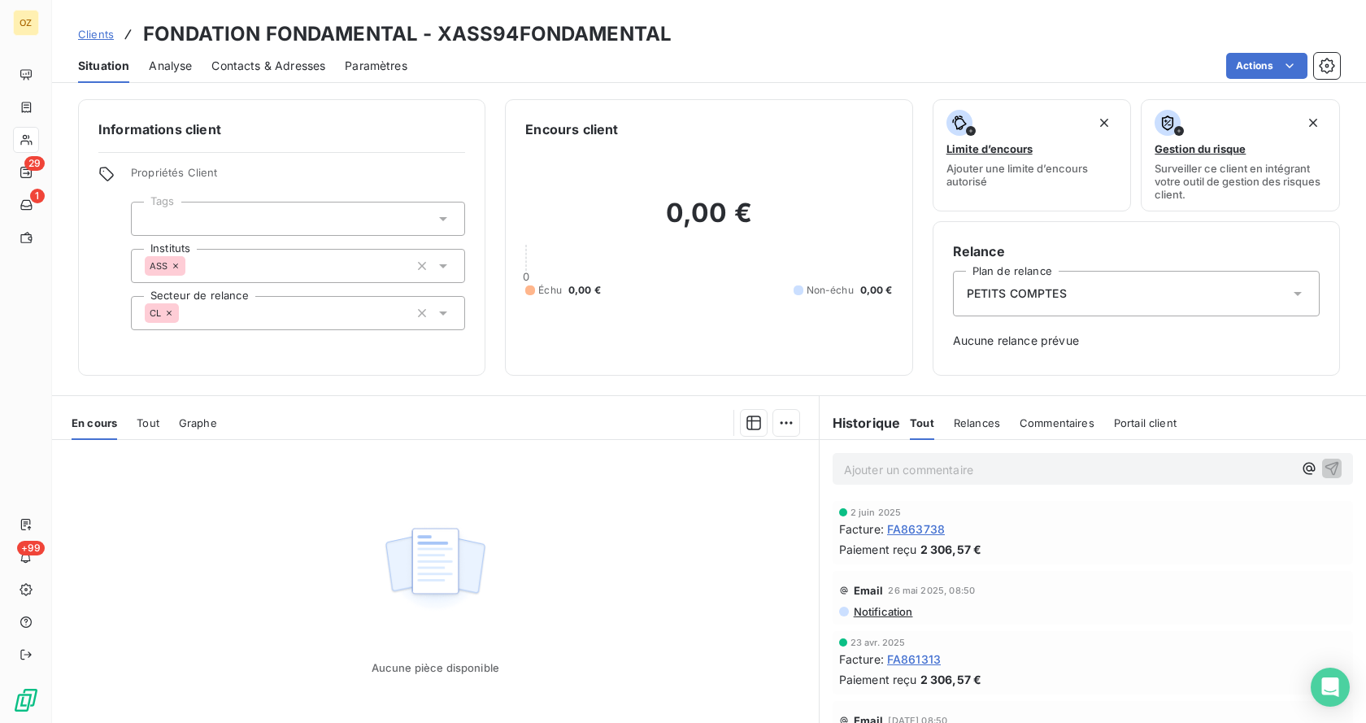
click at [193, 74] on div "Situation Analyse Contacts & Adresses Paramètres Actions" at bounding box center [709, 66] width 1314 height 34
click at [176, 68] on span "Analyse" at bounding box center [170, 66] width 43 height 16
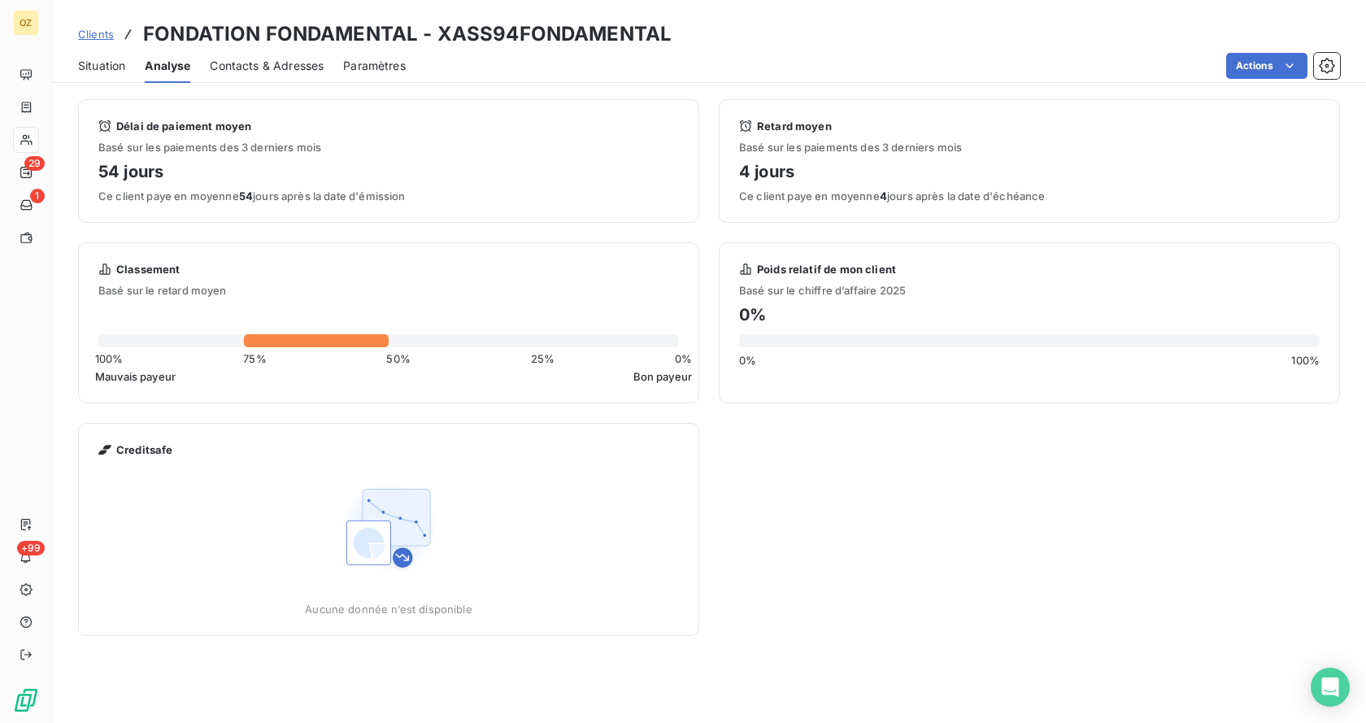
click at [113, 68] on span "Situation" at bounding box center [101, 66] width 47 height 16
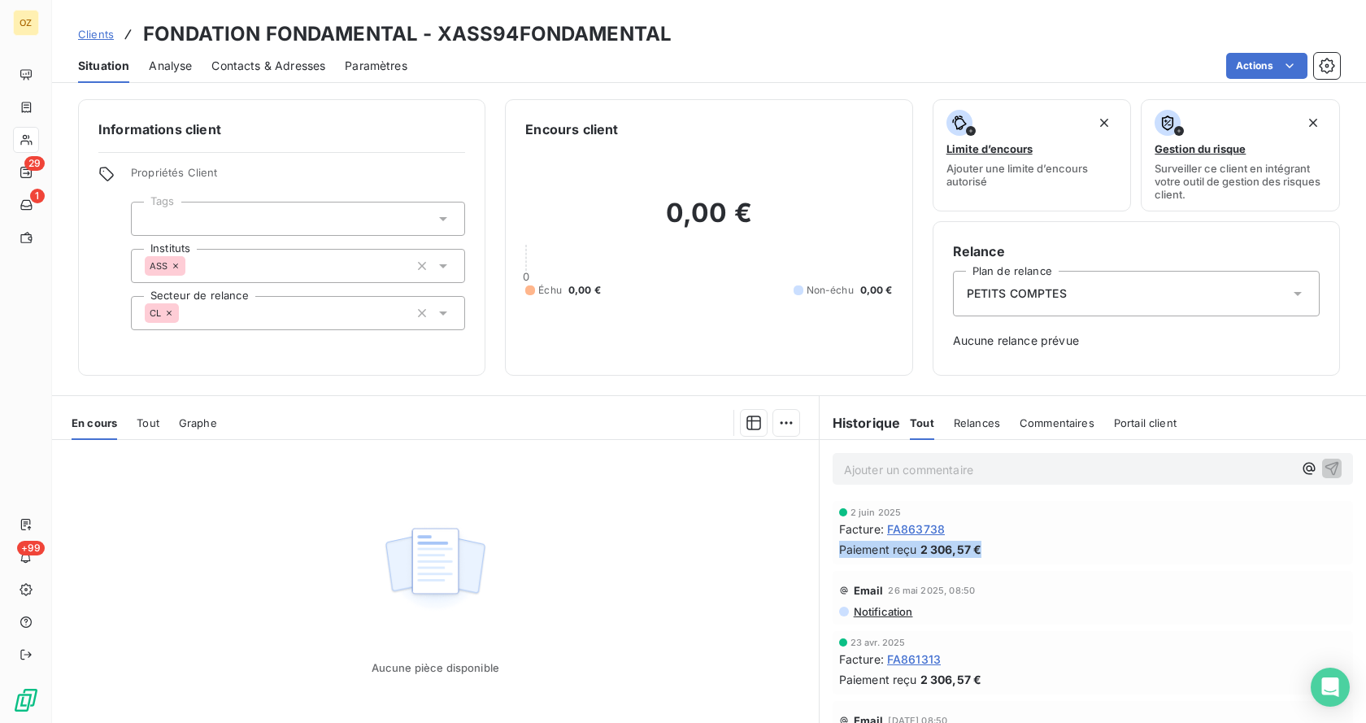
drag, startPoint x: 977, startPoint y: 548, endPoint x: 832, endPoint y: 555, distance: 144.9
click at [839, 555] on div "Paiement reçu 2 306,57 €" at bounding box center [1092, 549] width 507 height 17
click at [1035, 550] on div "Paiement reçu 2 306,57 €" at bounding box center [1092, 549] width 507 height 17
